Goal: Information Seeking & Learning: Learn about a topic

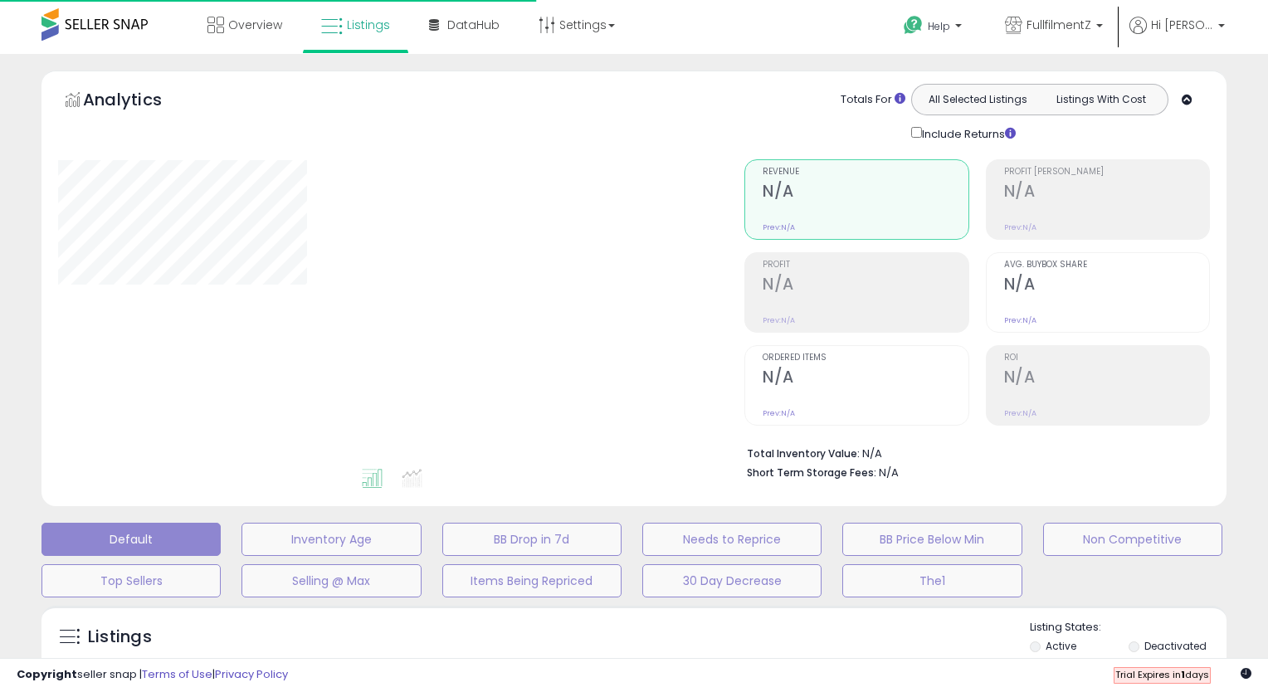
type input "**********"
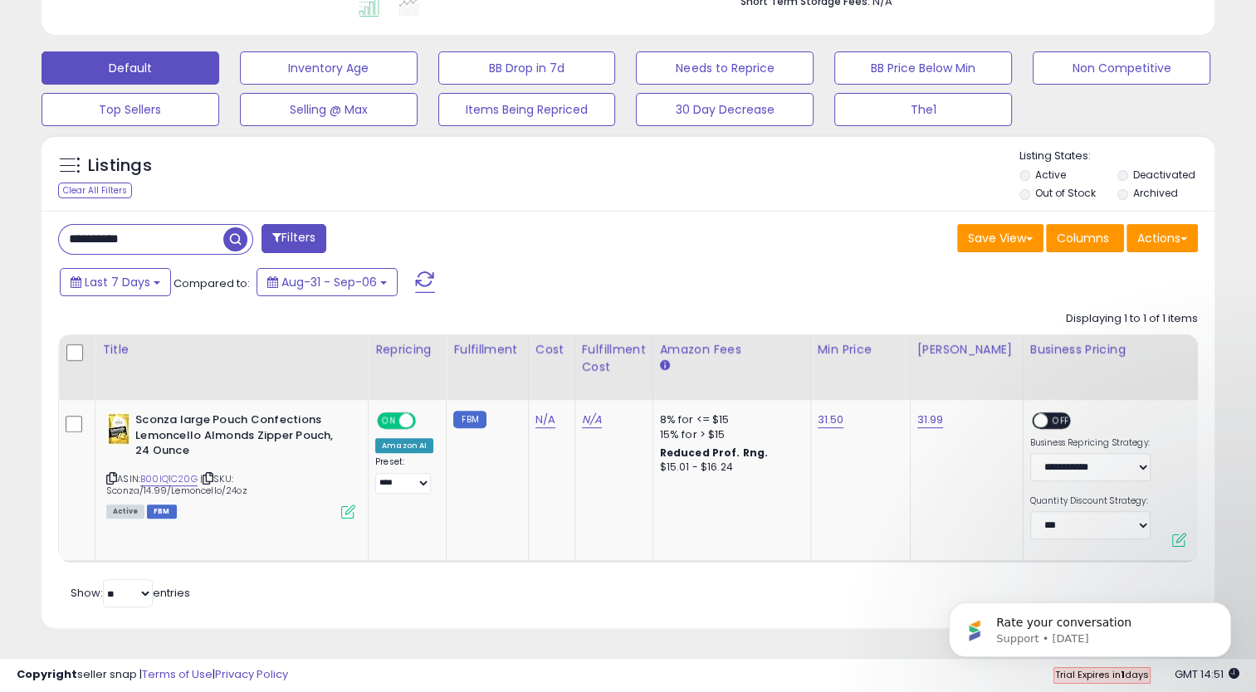
scroll to position [481, 0]
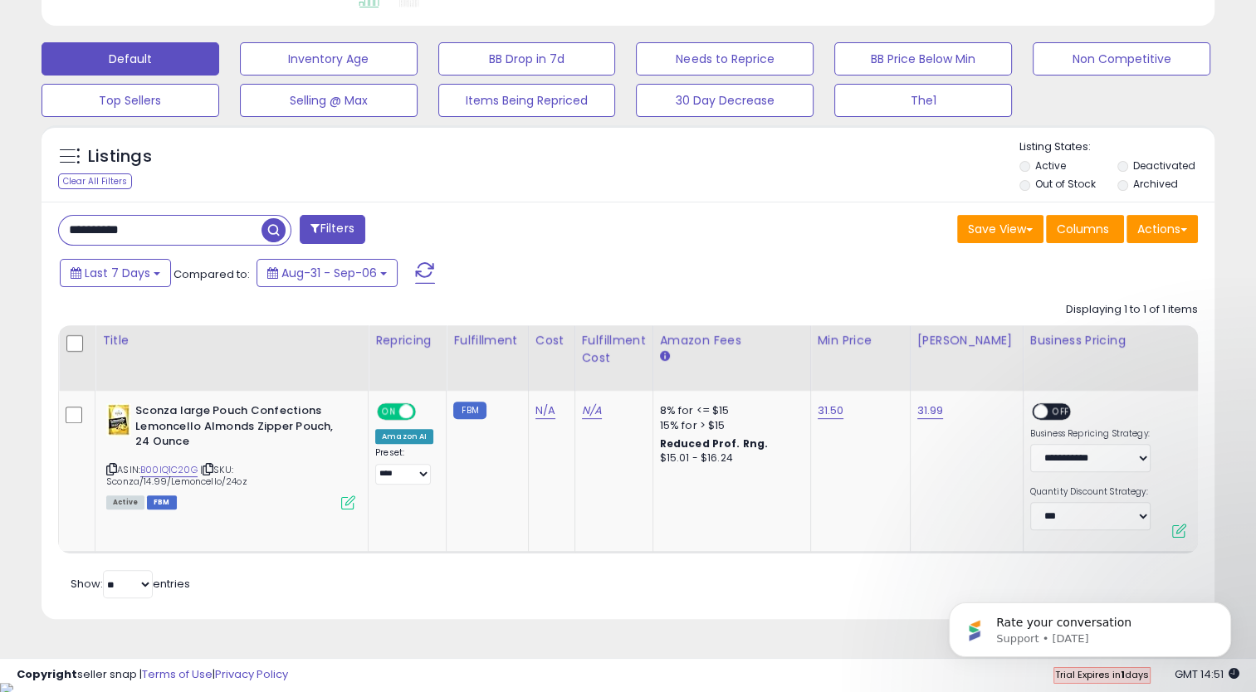
click at [169, 227] on input "**********" at bounding box center [160, 230] width 203 height 29
click at [348, 231] on span "button" at bounding box center [346, 230] width 24 height 24
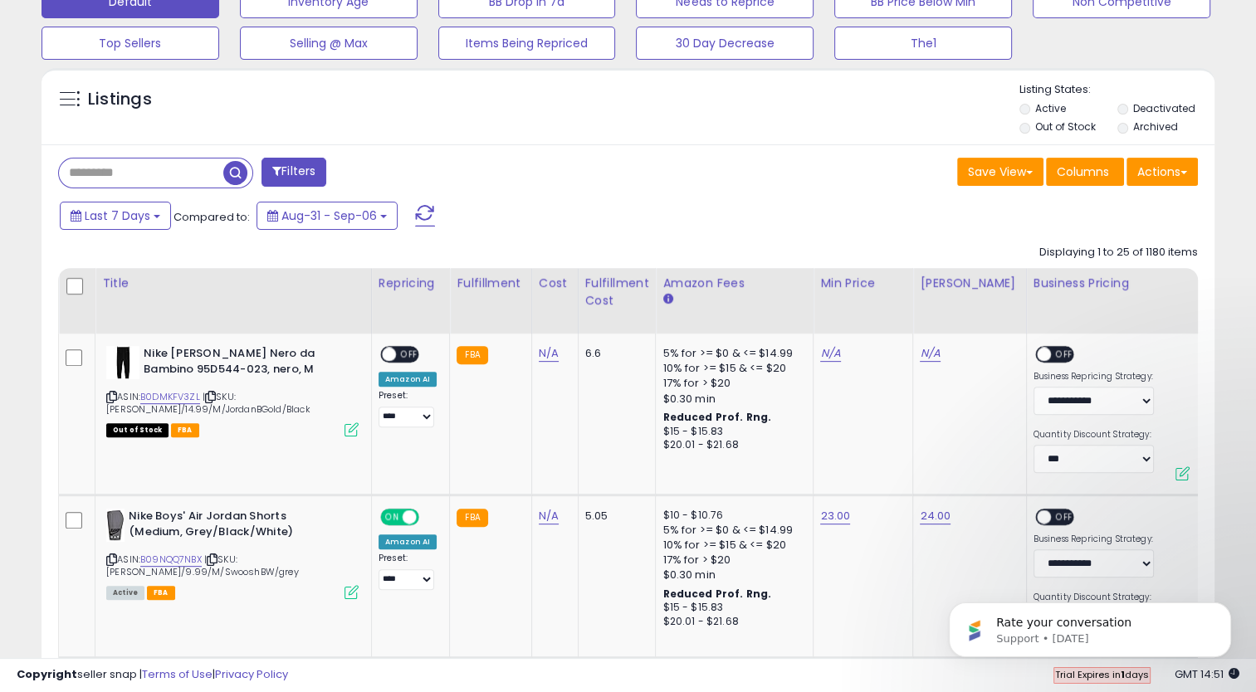
scroll to position [652, 0]
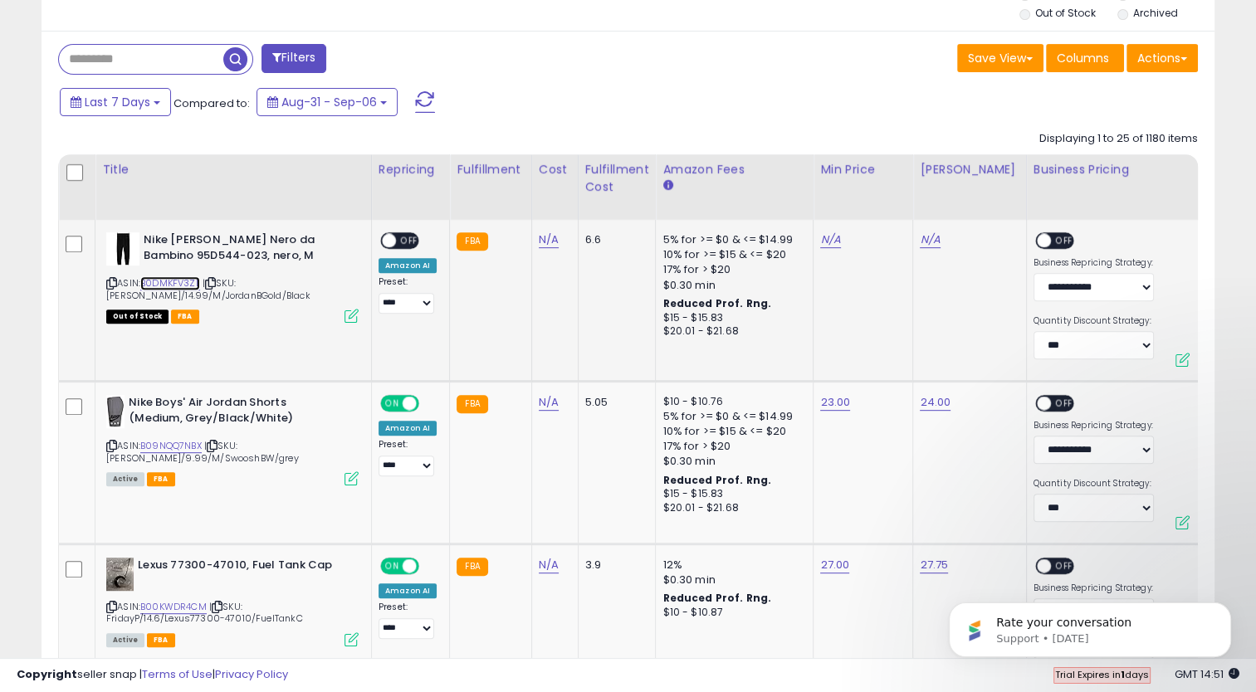
click at [186, 280] on link "B0DMKFV3ZL" at bounding box center [170, 283] width 60 height 14
click at [154, 102] on b at bounding box center [157, 102] width 7 height 3
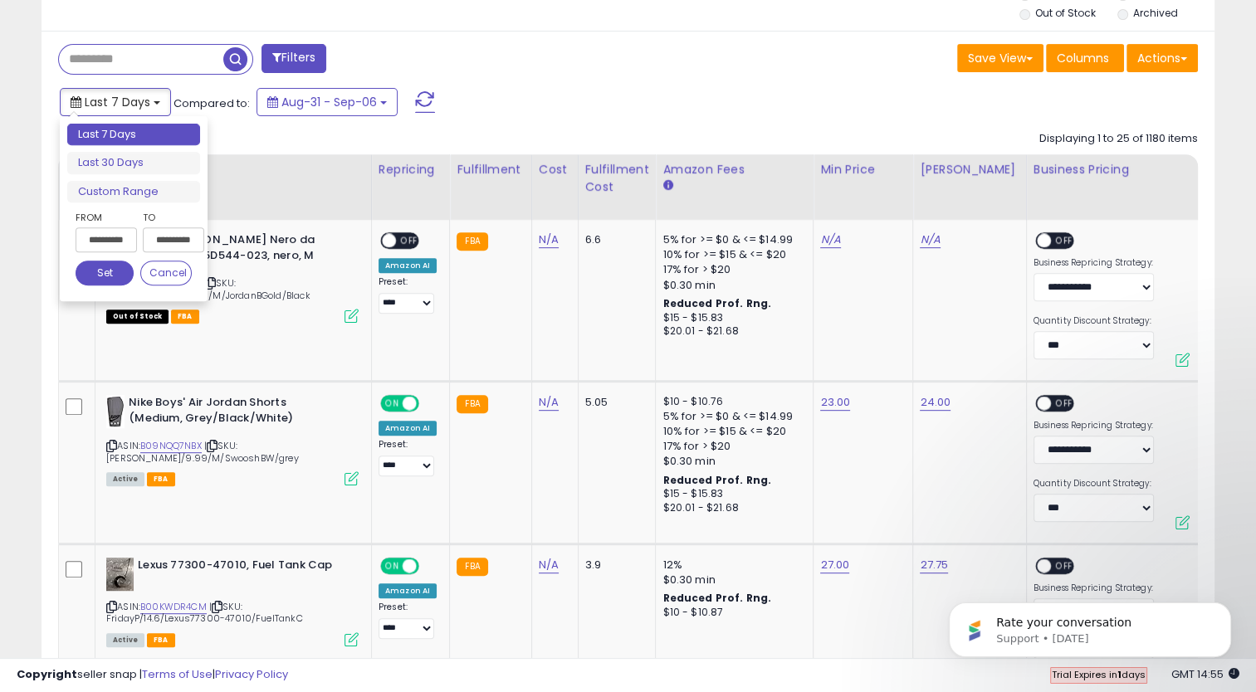
type input "**********"
click at [567, 98] on div "Last 7 Days Compared to: Aug-31 - Sep-06" at bounding box center [483, 103] width 855 height 37
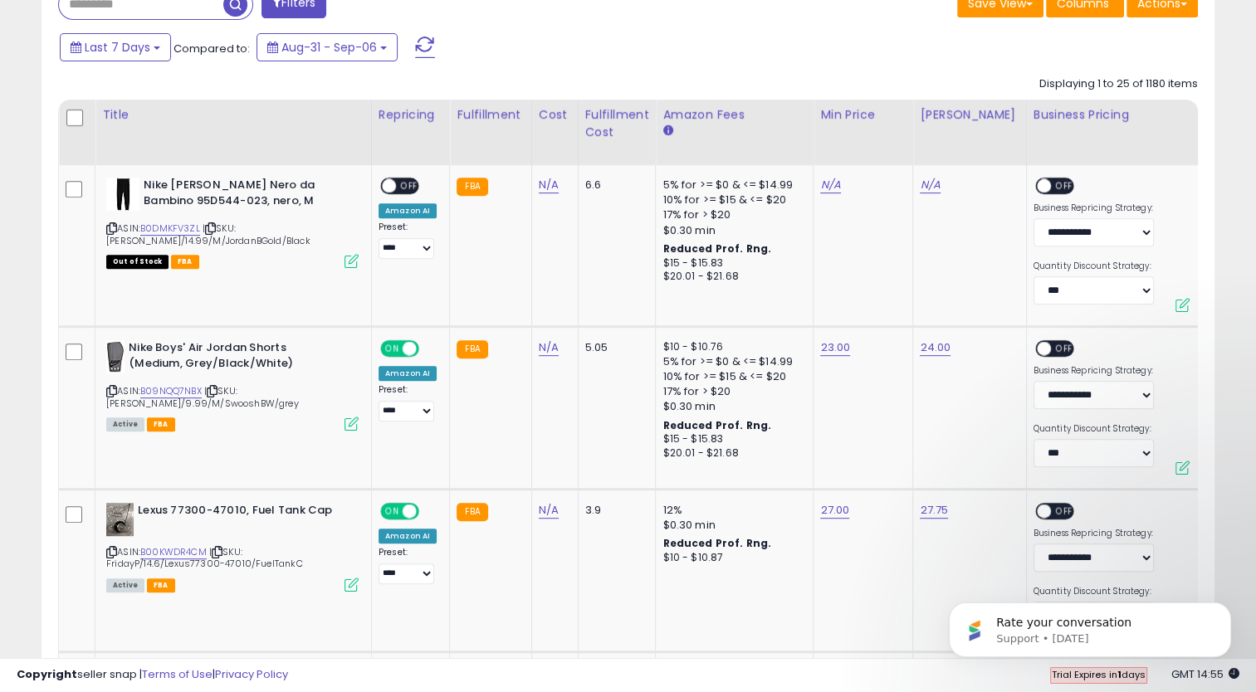
scroll to position [721, 0]
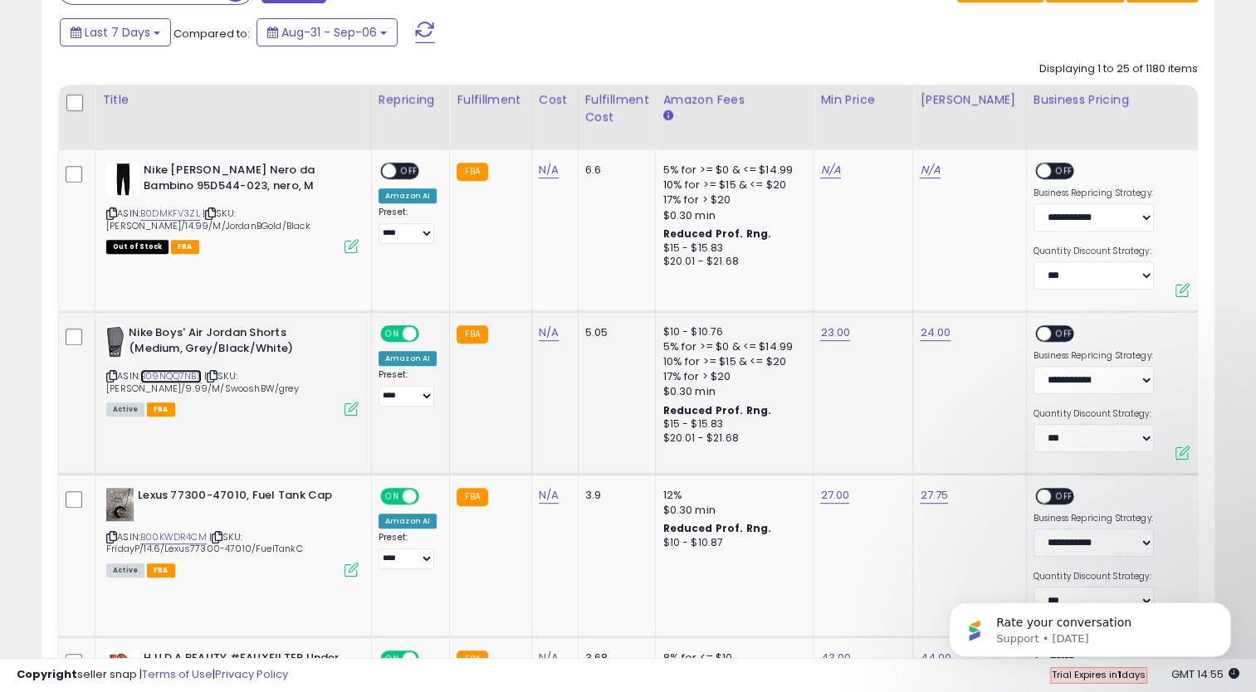
click at [186, 377] on link "B09NQQ7NBX" at bounding box center [170, 376] width 61 height 14
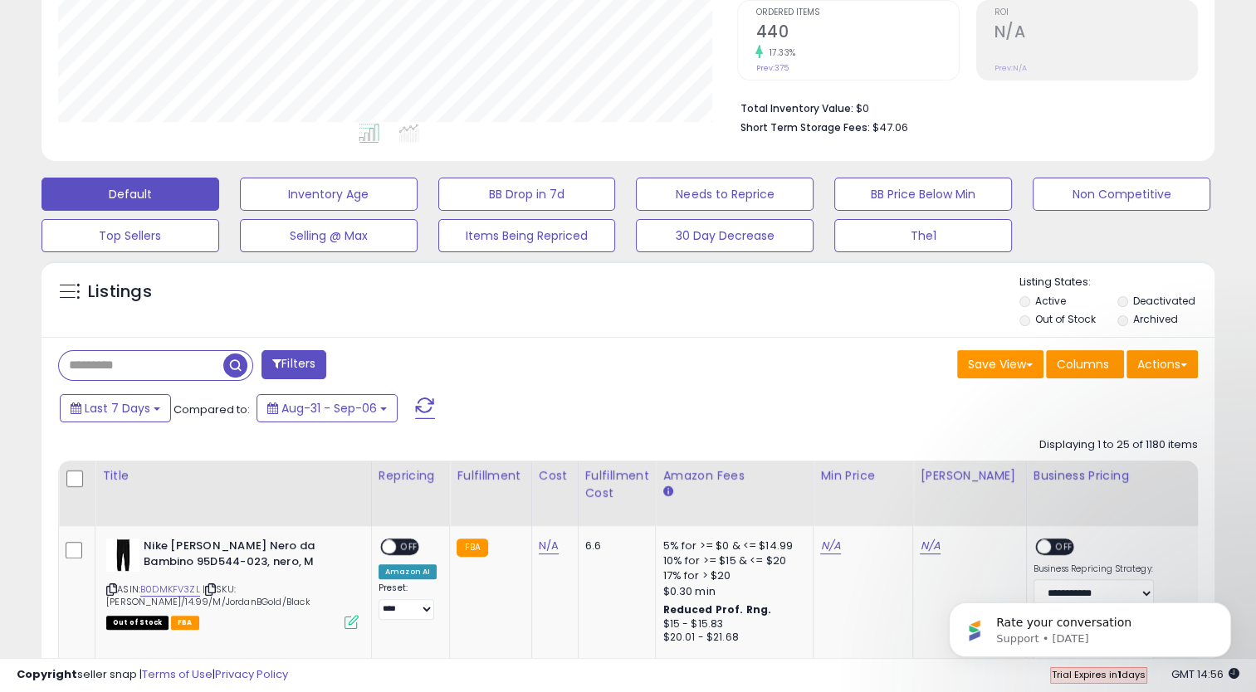
scroll to position [355, 0]
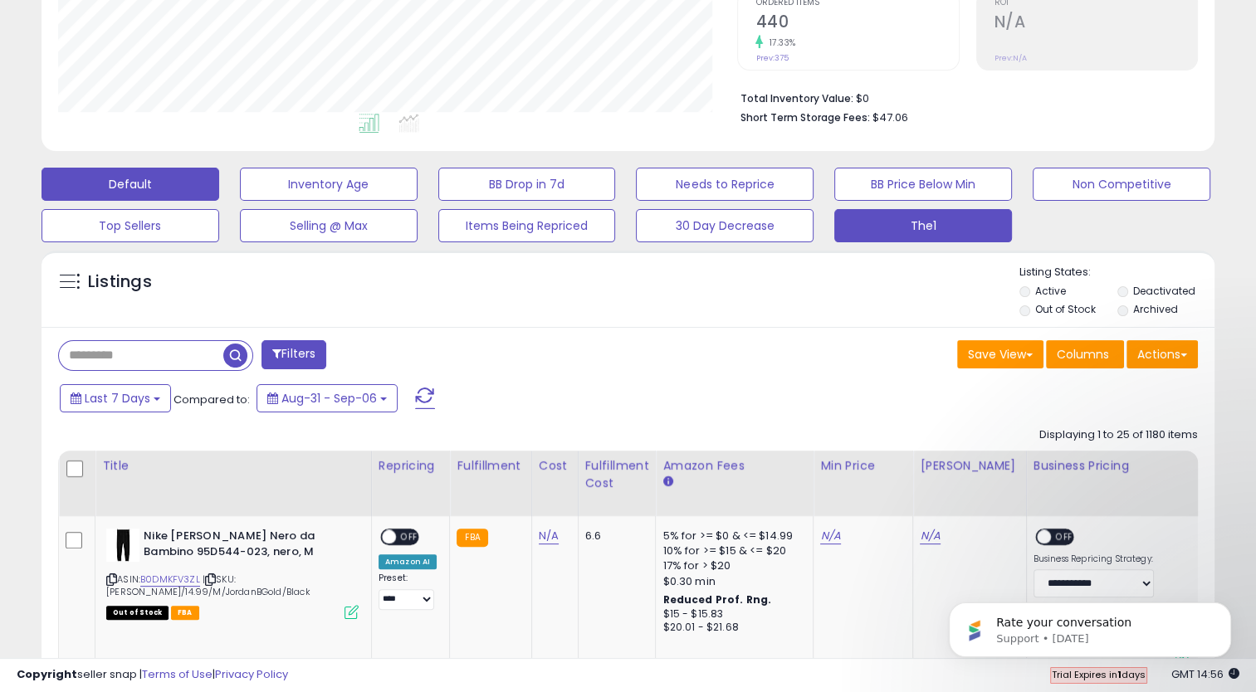
click at [932, 226] on button "The1" at bounding box center [923, 225] width 178 height 33
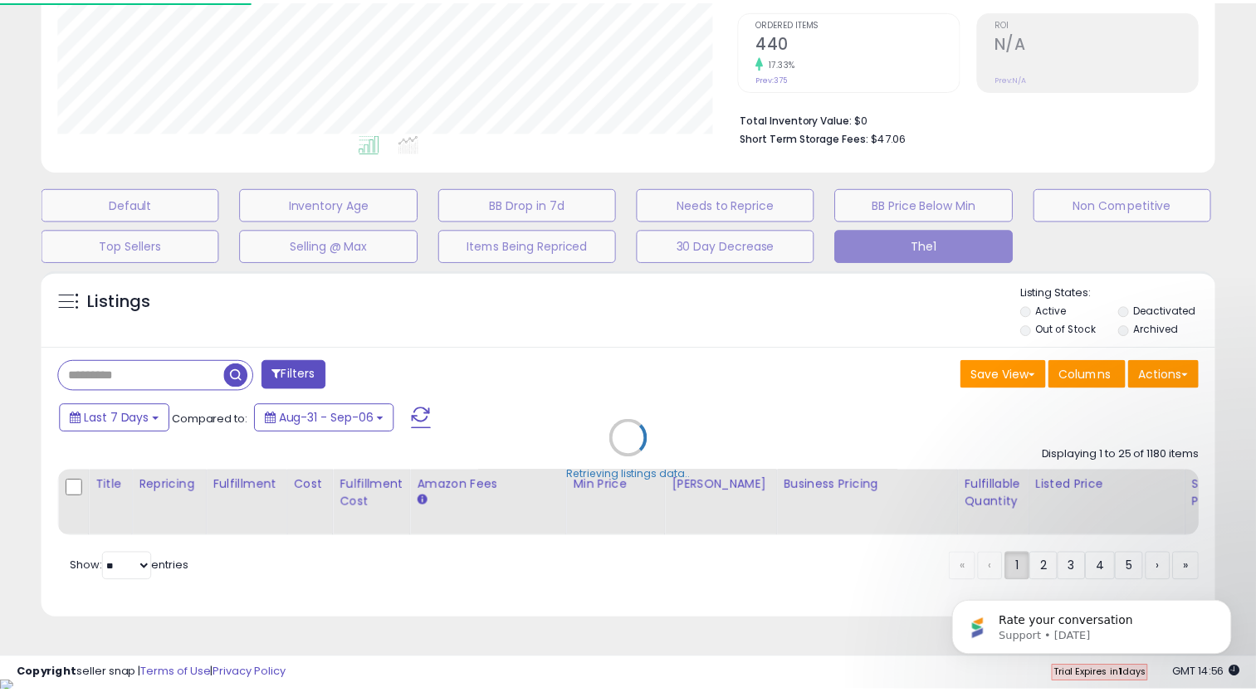
scroll to position [339, 686]
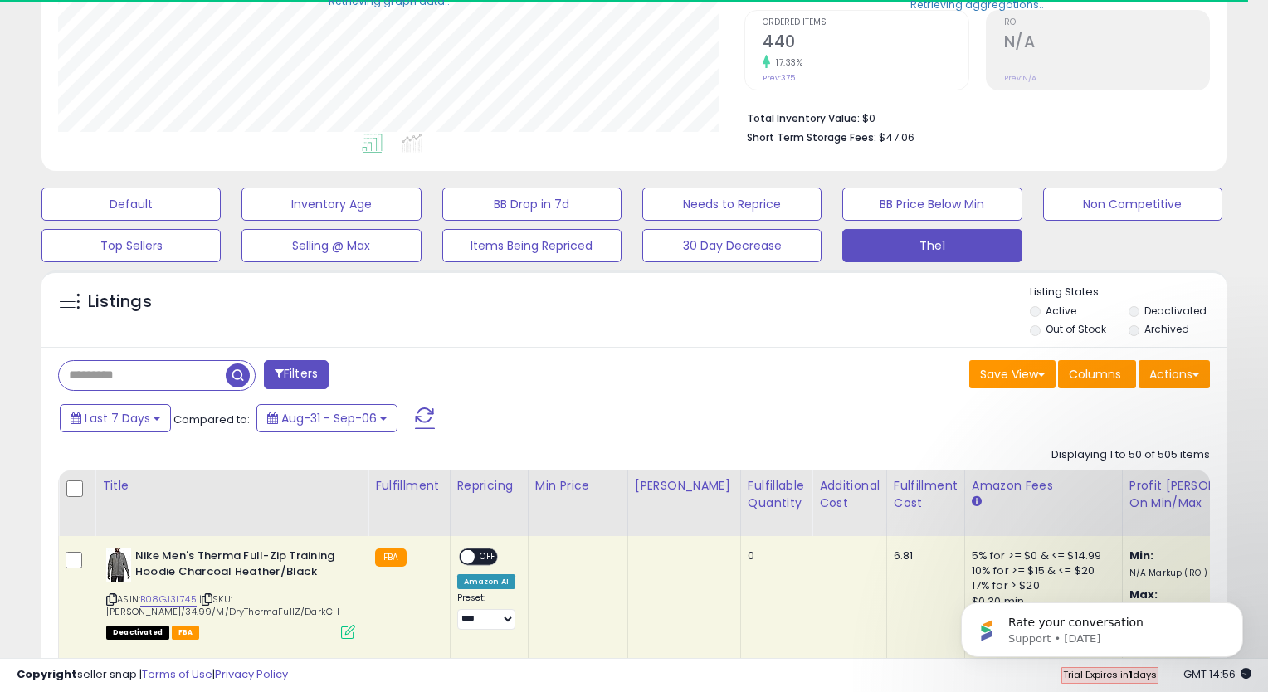
select select "**"
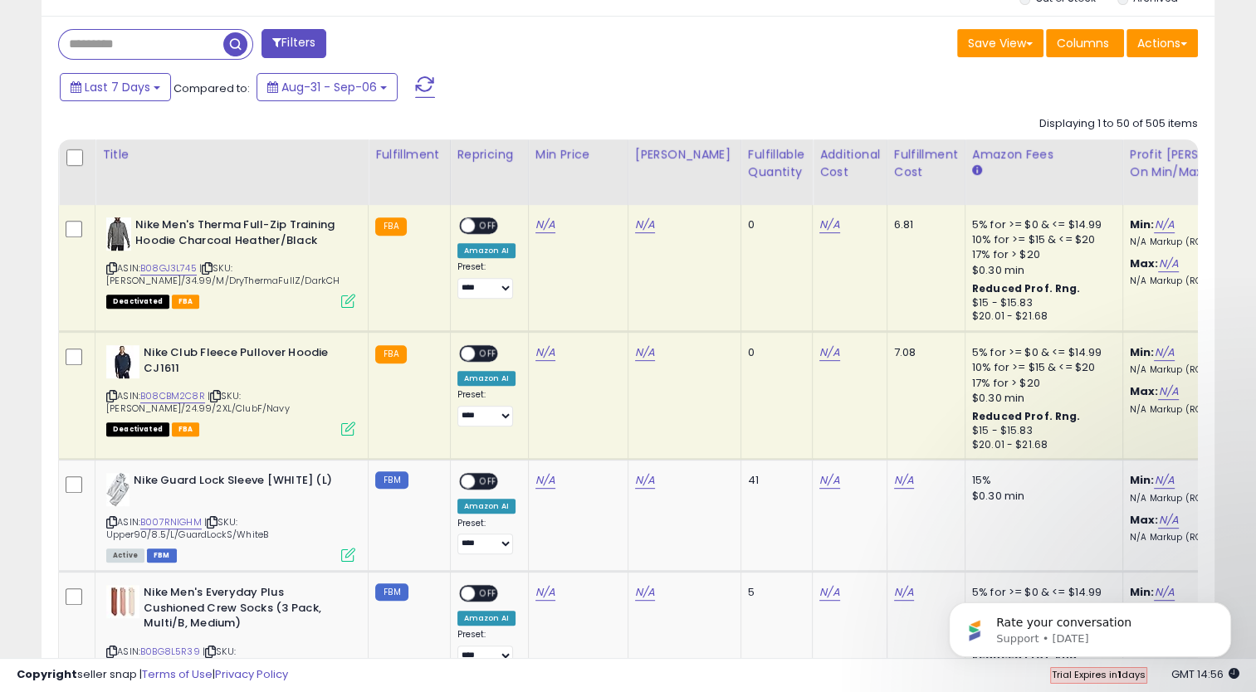
scroll to position [690, 0]
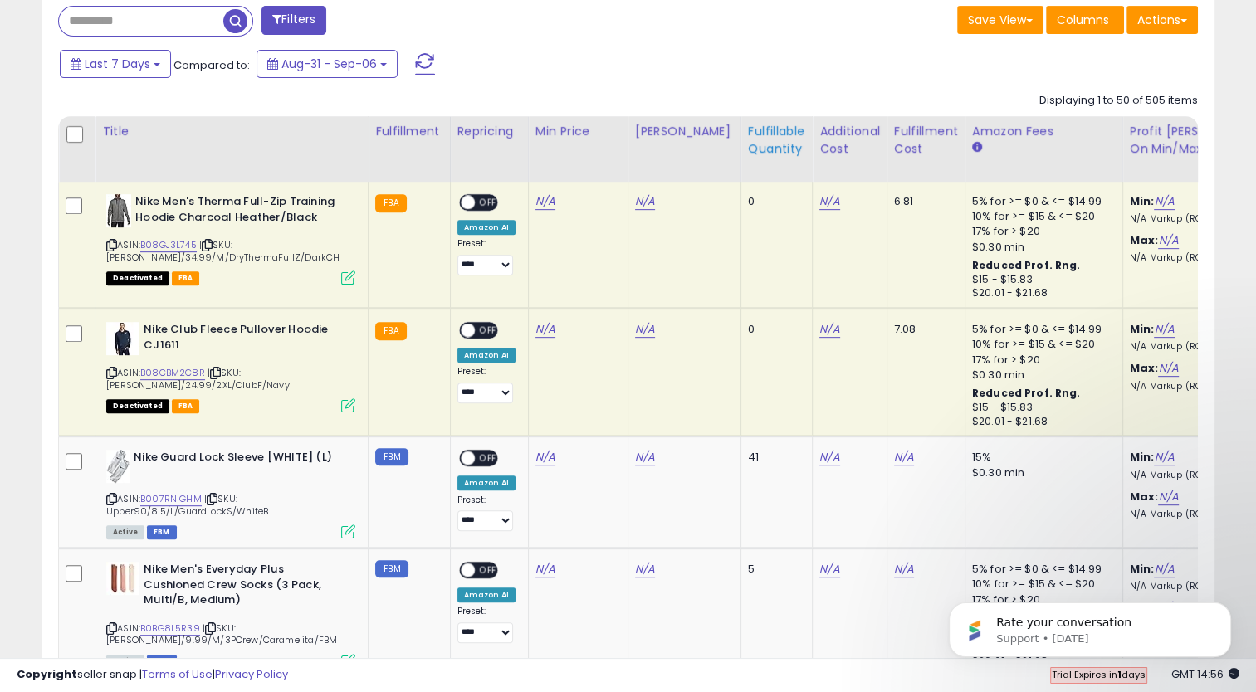
click at [754, 128] on div "Fulfillable Quantity" at bounding box center [776, 140] width 57 height 35
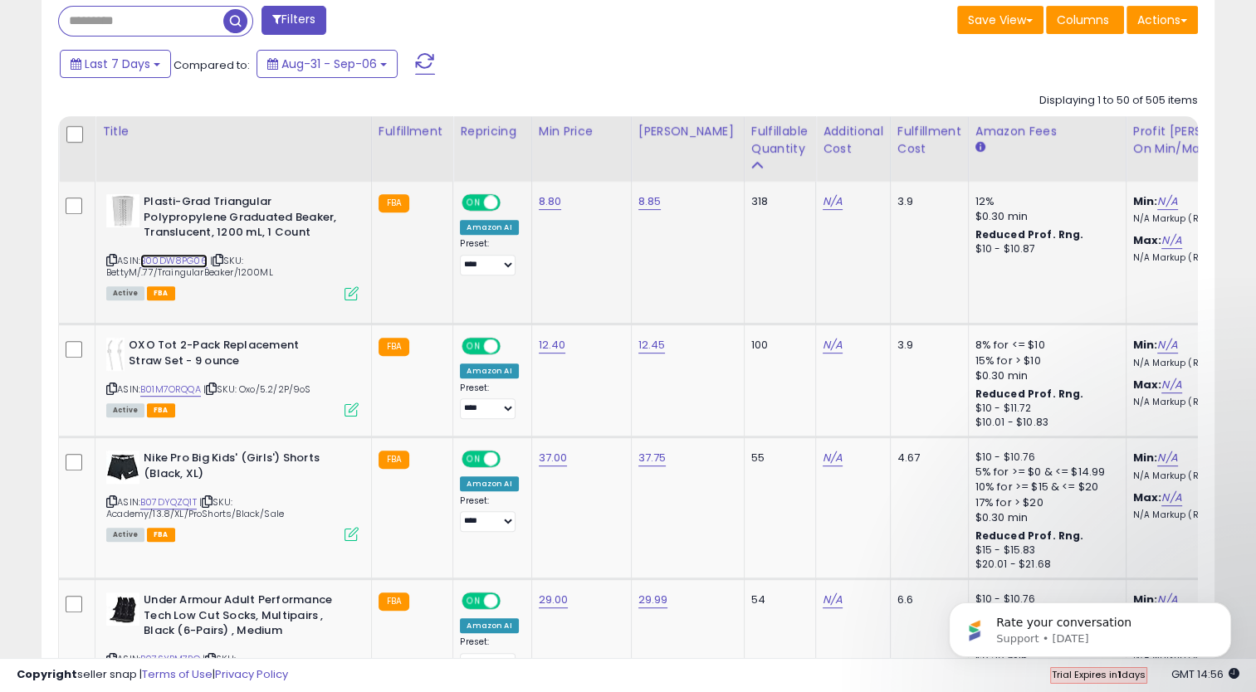
click at [169, 254] on link "B00DW8PG06" at bounding box center [173, 261] width 67 height 14
click at [177, 387] on link "B01M7ORQQA" at bounding box center [170, 390] width 61 height 14
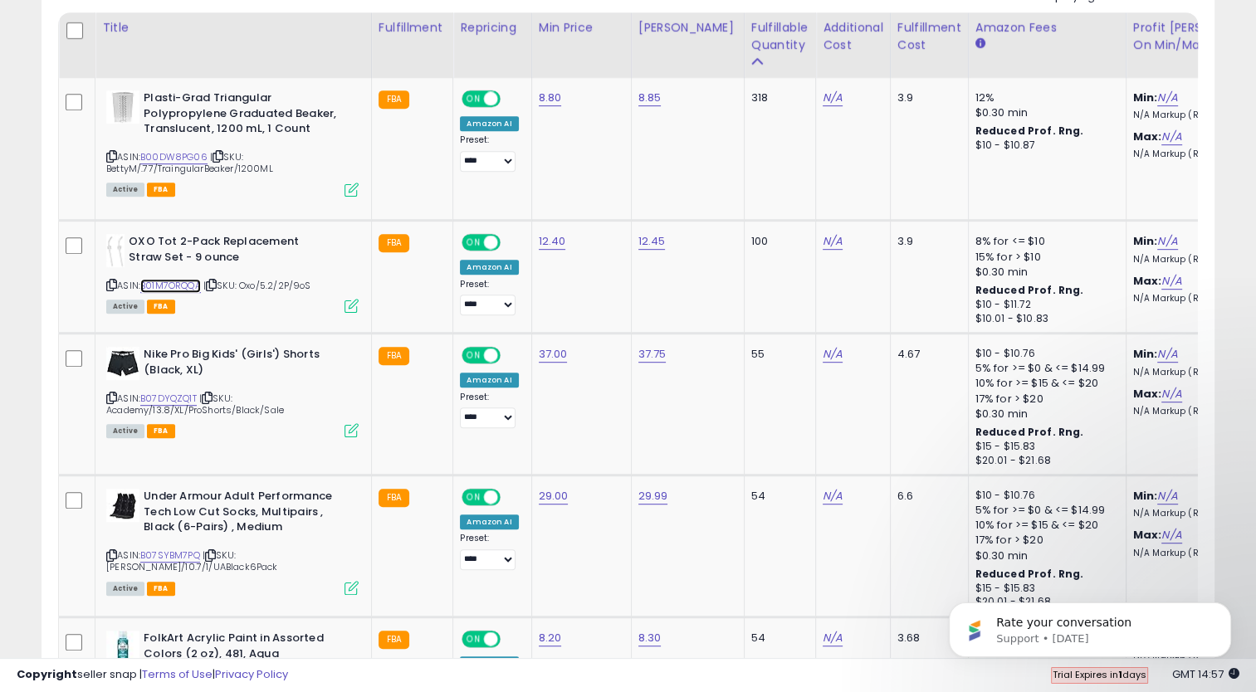
scroll to position [817, 0]
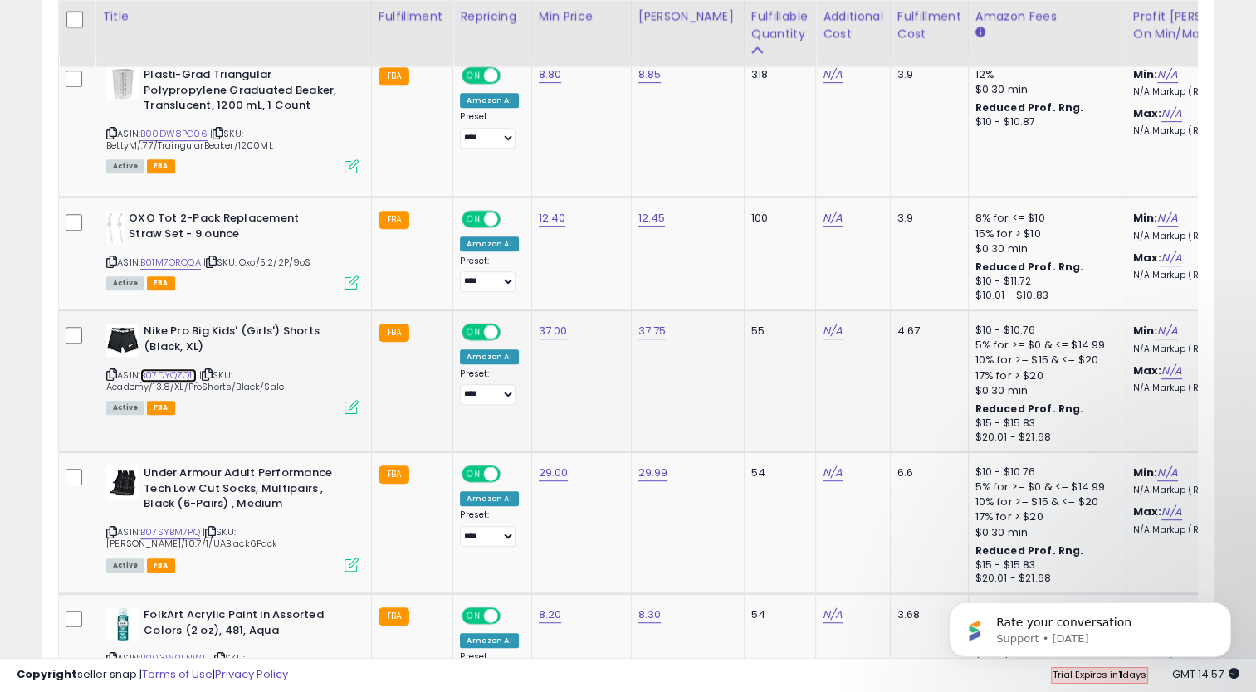
click at [185, 369] on link "B07DYQZQ1T" at bounding box center [168, 376] width 56 height 14
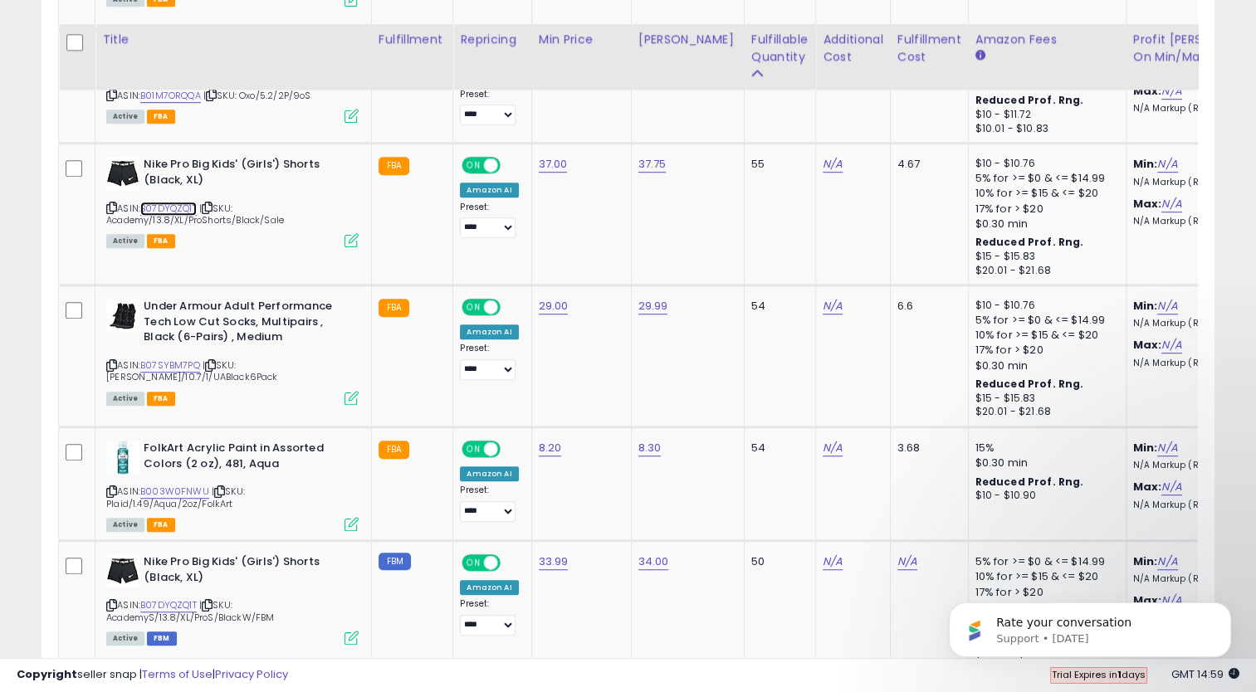
scroll to position [1007, 0]
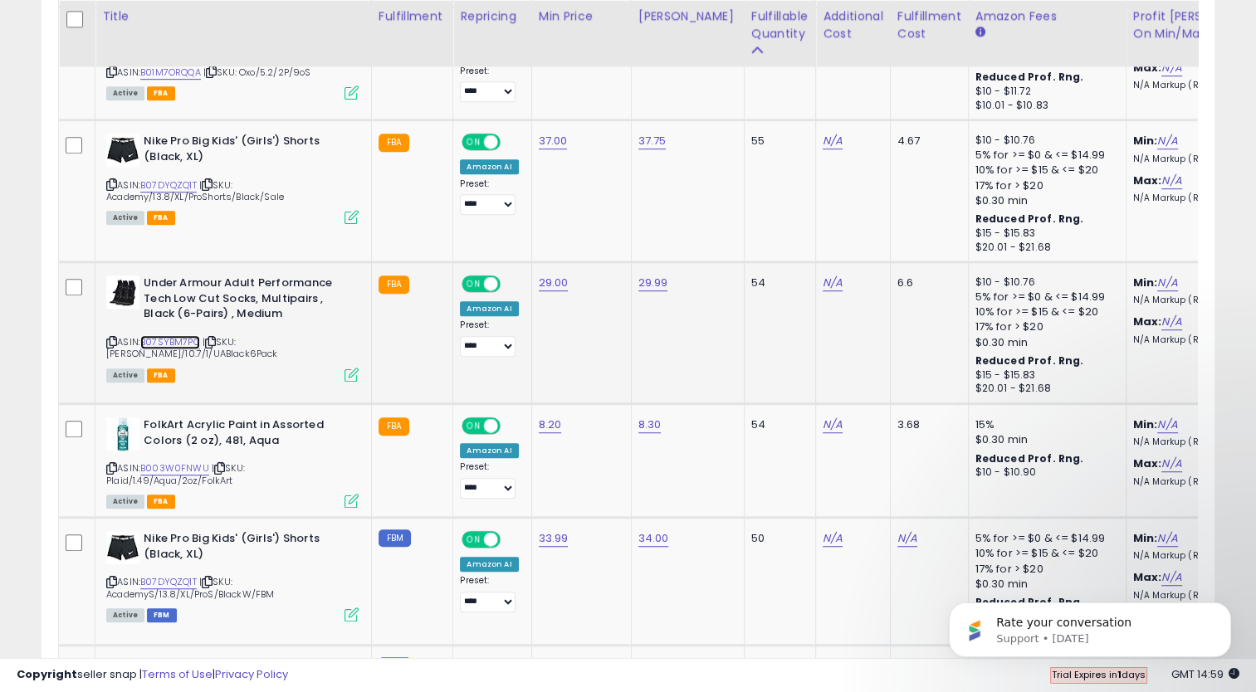
click at [178, 336] on link "B07SYBM7PQ" at bounding box center [170, 342] width 60 height 14
click at [175, 466] on link "B003W0FNWU" at bounding box center [174, 468] width 69 height 14
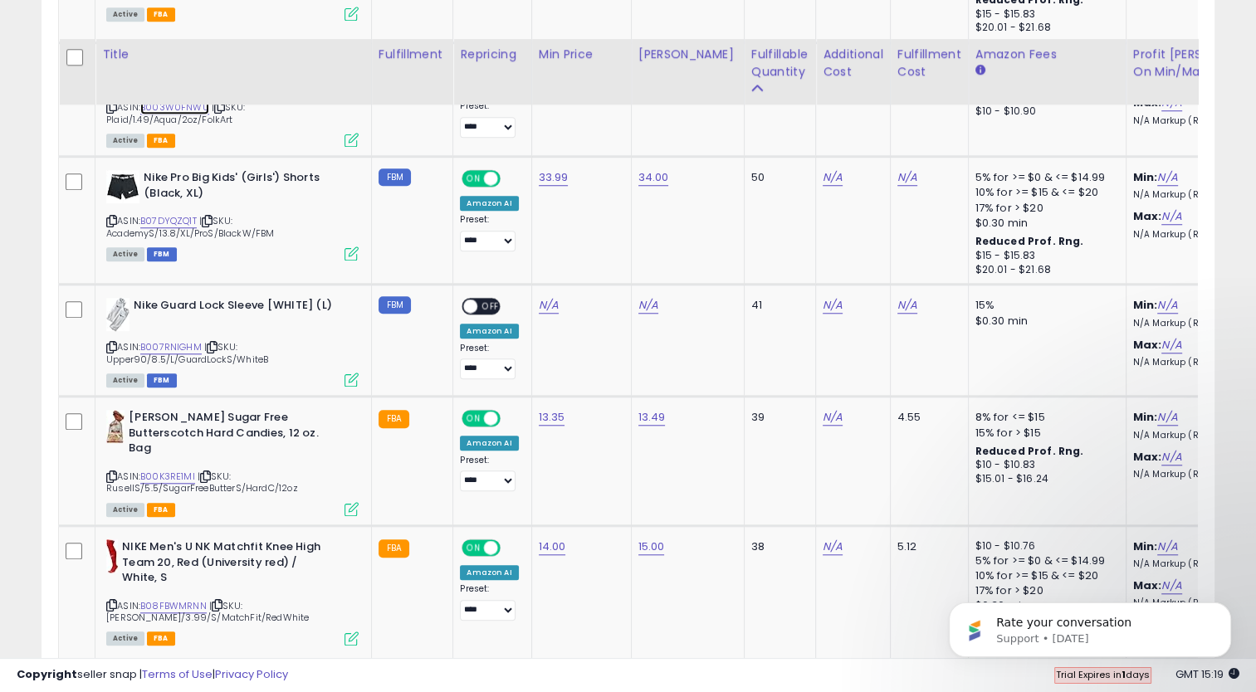
scroll to position [1406, 0]
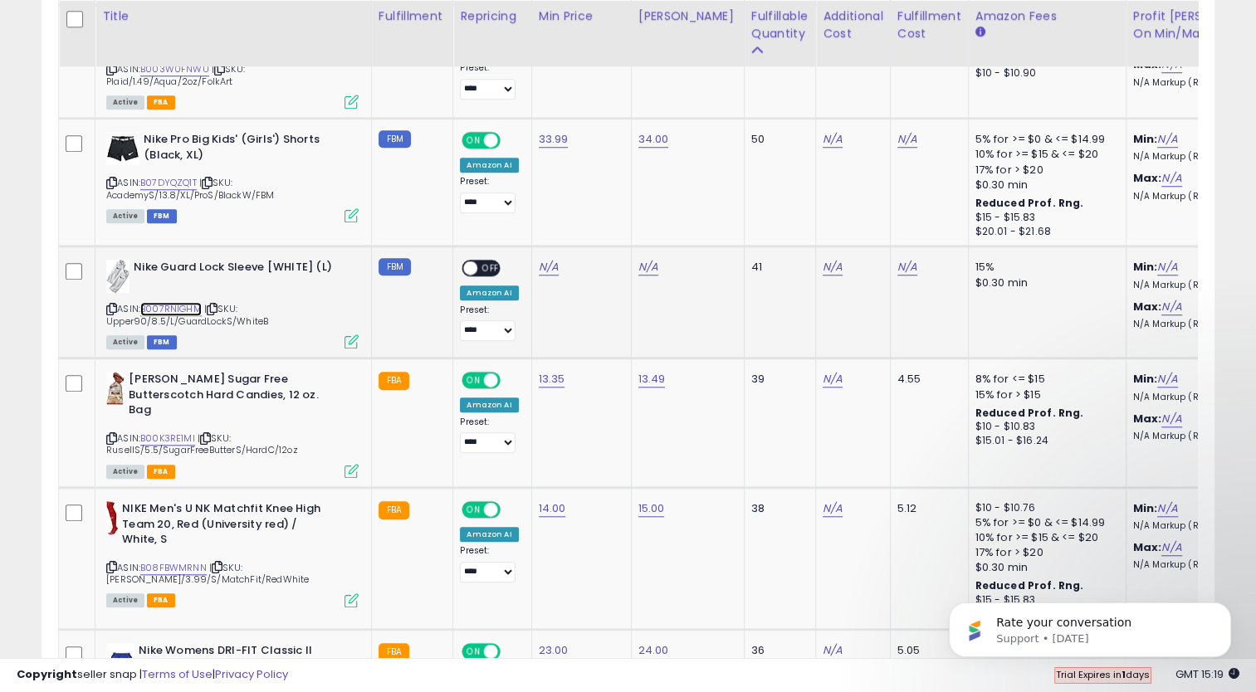
click at [178, 305] on link "B007RNIGHM" at bounding box center [170, 309] width 61 height 14
click at [540, 262] on link "N/A" at bounding box center [549, 267] width 20 height 17
type input "*****"
click at [591, 227] on icon "submit" at bounding box center [586, 222] width 10 height 10
click at [645, 261] on link "N/A" at bounding box center [648, 267] width 20 height 17
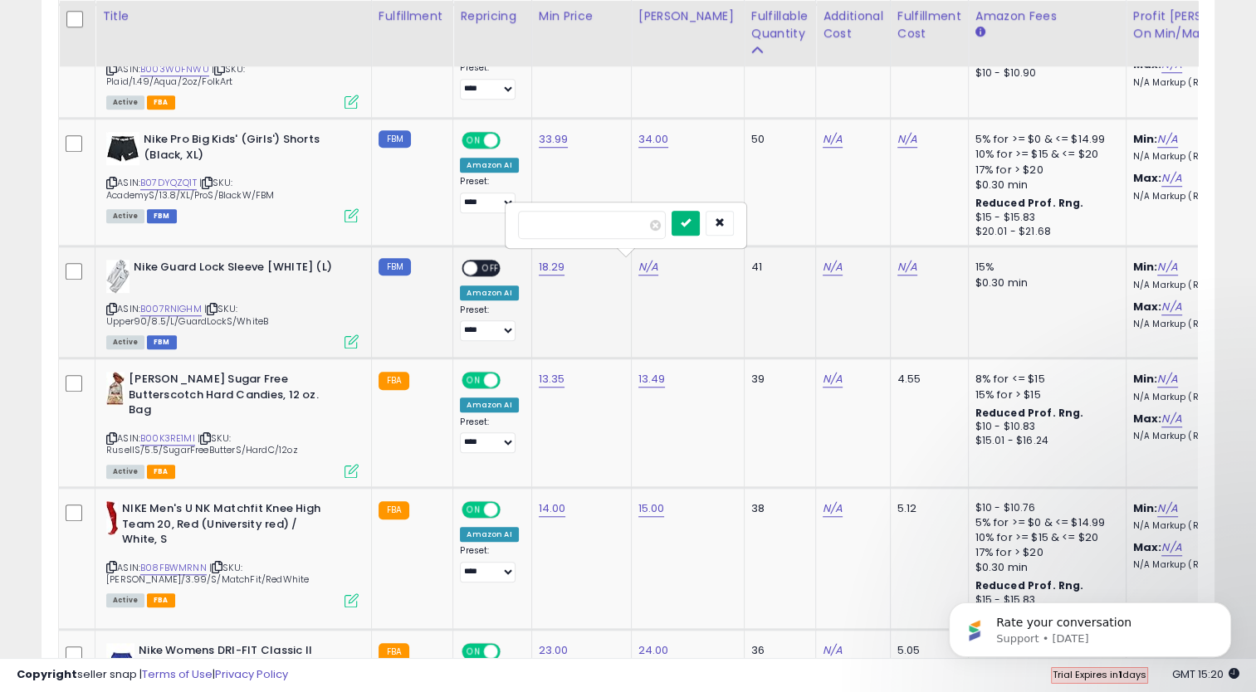
type input "*****"
click at [691, 224] on icon "submit" at bounding box center [686, 222] width 10 height 10
click at [471, 265] on span at bounding box center [471, 268] width 14 height 14
click at [176, 433] on link "B00K3RE1MI" at bounding box center [167, 439] width 55 height 14
